Goal: Information Seeking & Learning: Learn about a topic

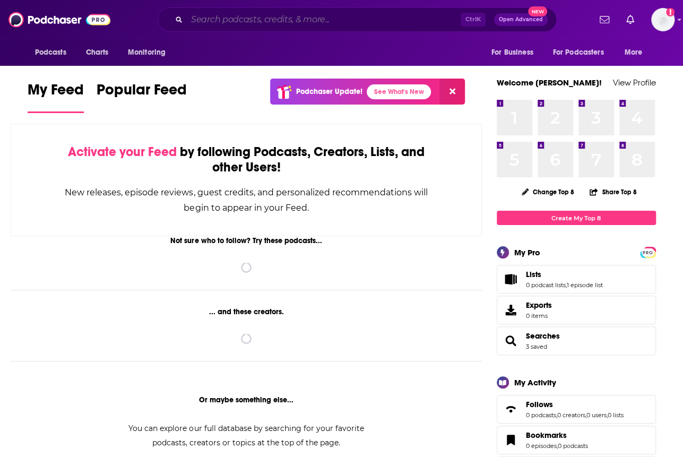
click at [290, 14] on input "Search podcasts, credits, & more..." at bounding box center [324, 19] width 274 height 17
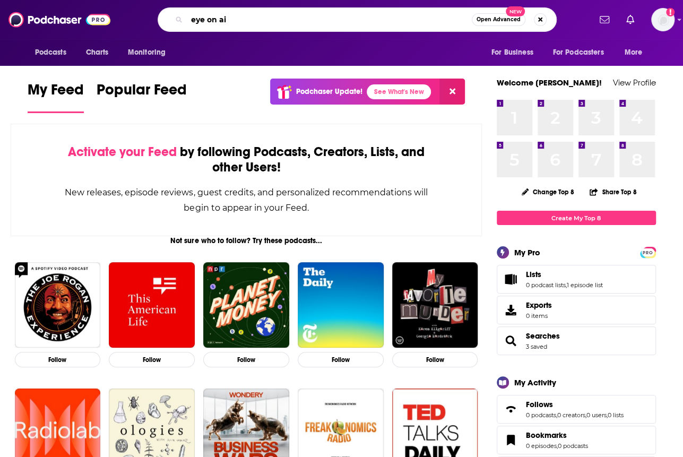
type input "eye on ai"
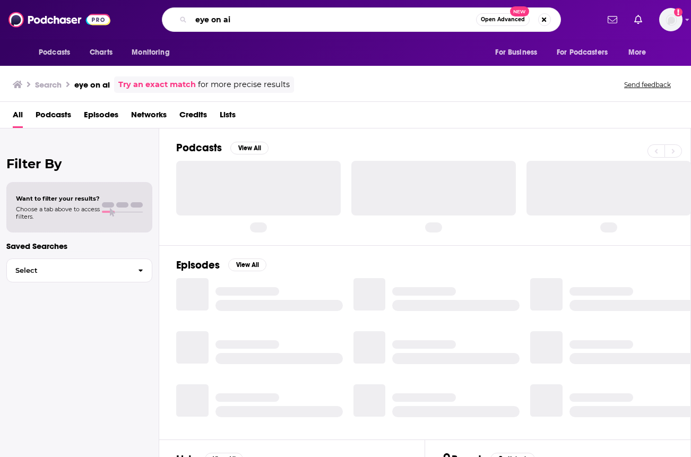
click at [290, 14] on input "eye on ai" at bounding box center [333, 19] width 285 height 17
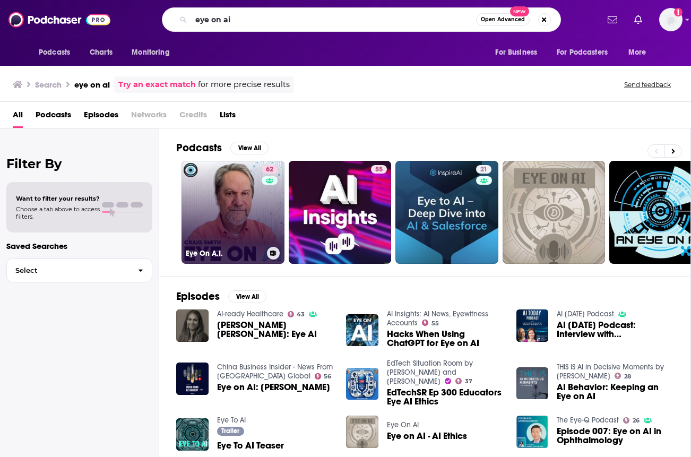
click at [225, 215] on link "62 Eye On A.I." at bounding box center [233, 212] width 103 height 103
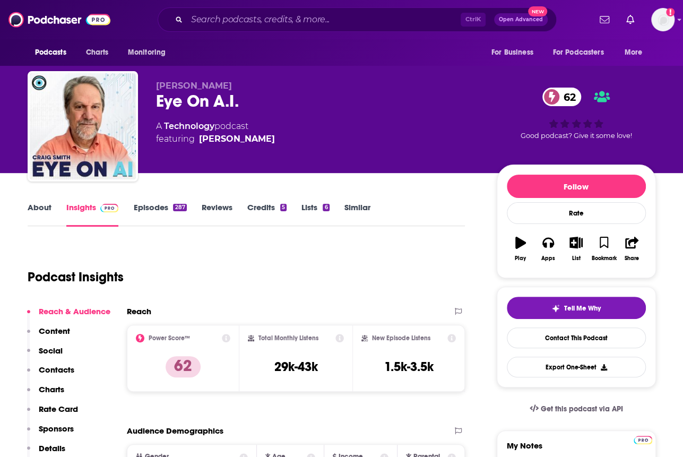
click at [413, 254] on div "Podcast Insights" at bounding box center [243, 271] width 430 height 54
click at [243, 22] on input "Search podcasts, credits, & more..." at bounding box center [324, 19] width 274 height 17
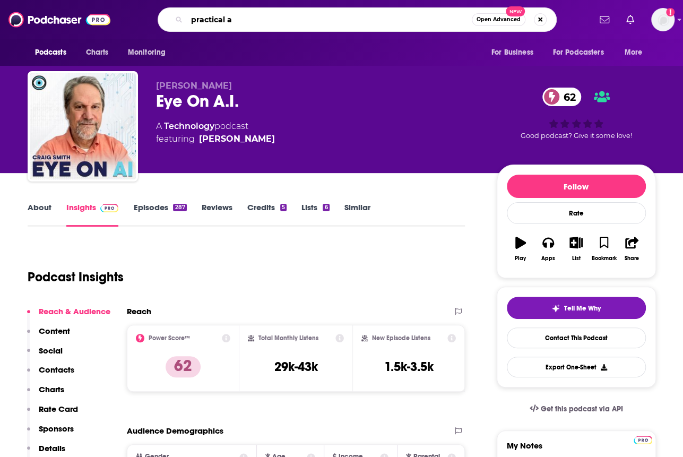
type input "practical ai"
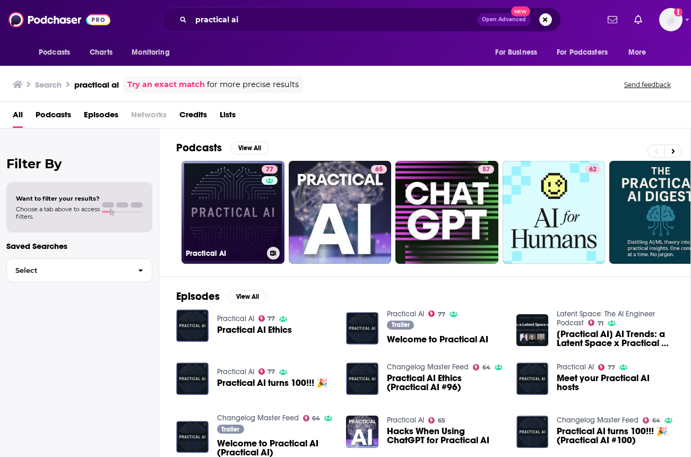
click at [225, 207] on link "77 Practical AI" at bounding box center [233, 212] width 103 height 103
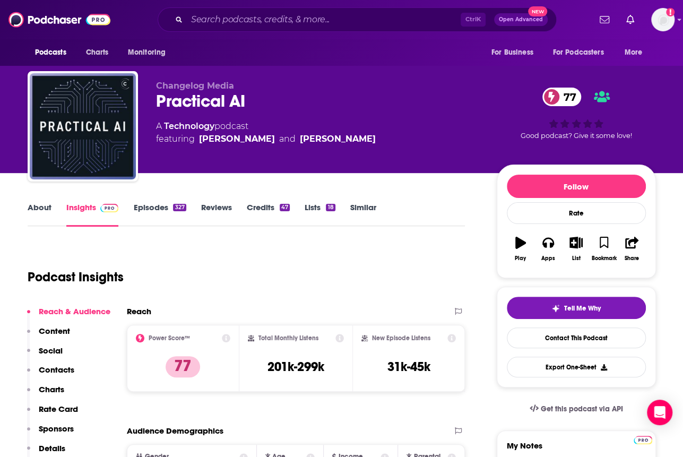
click at [413, 297] on div "Podcast Insights" at bounding box center [243, 271] width 430 height 54
click at [434, 257] on div "Podcast Insights" at bounding box center [243, 271] width 430 height 54
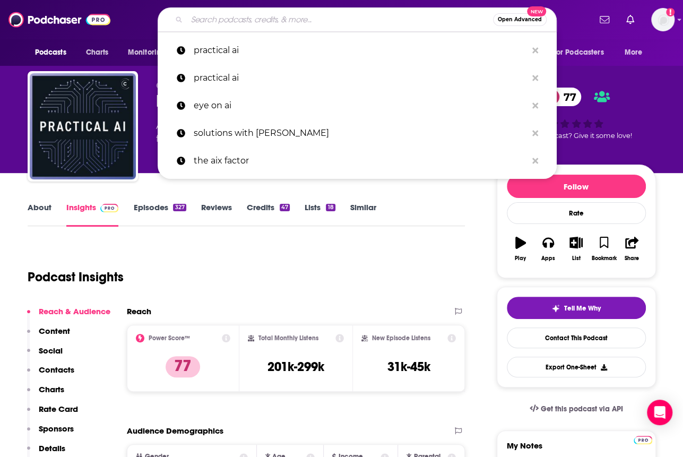
click at [267, 14] on input "Search podcasts, credits, & more..." at bounding box center [340, 19] width 306 height 17
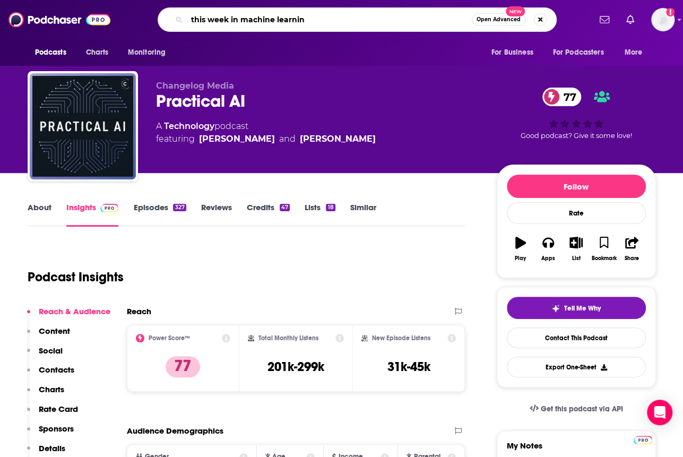
type input "this week in machine learning"
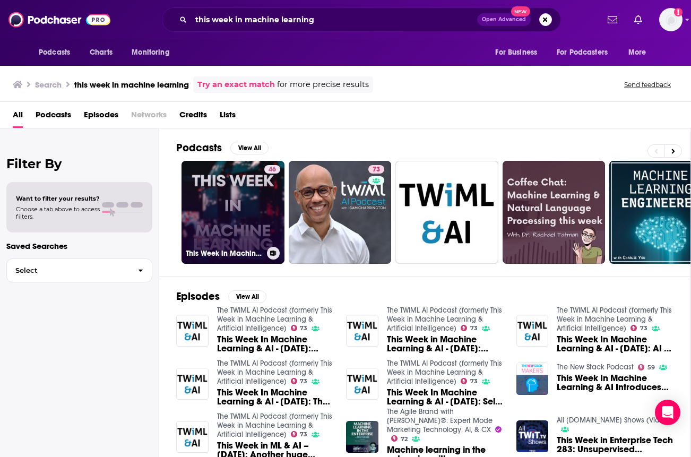
click at [226, 208] on link "46 This Week in Machine Learning" at bounding box center [233, 212] width 103 height 103
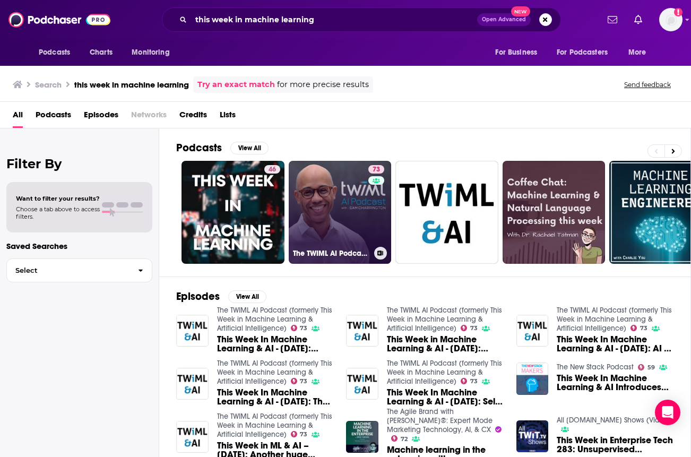
click at [315, 209] on link "73 The TWIML AI Podcast (formerly This Week in Machine Learning & Artificial In…" at bounding box center [340, 212] width 103 height 103
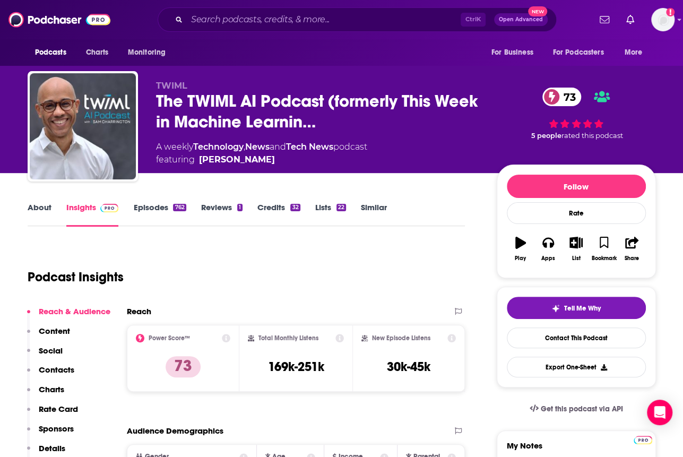
click at [416, 245] on div "Podcast Insights" at bounding box center [243, 271] width 430 height 54
